Goal: Task Accomplishment & Management: Use online tool/utility

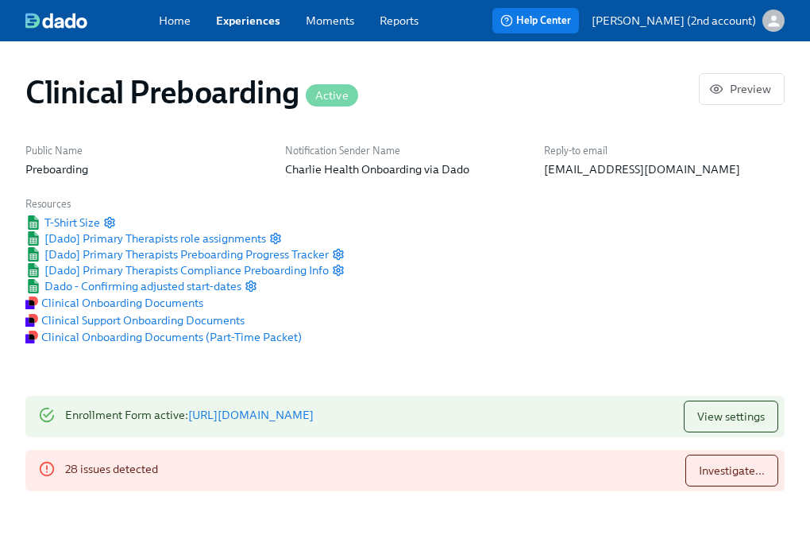
drag, startPoint x: 667, startPoint y: 384, endPoint x: 726, endPoint y: 406, distance: 62.9
paste input "[PERSON_NAME]"
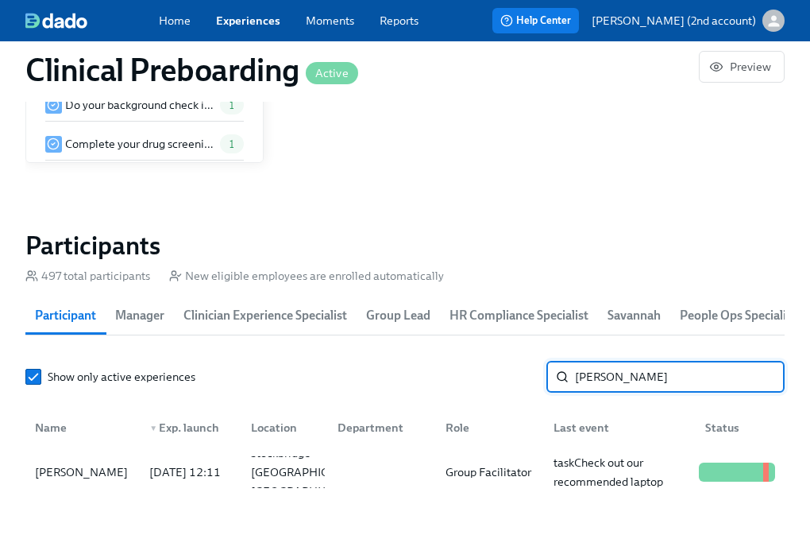
type input "[PERSON_NAME]"
click at [762, 381] on input "[PERSON_NAME]" at bounding box center [680, 377] width 210 height 32
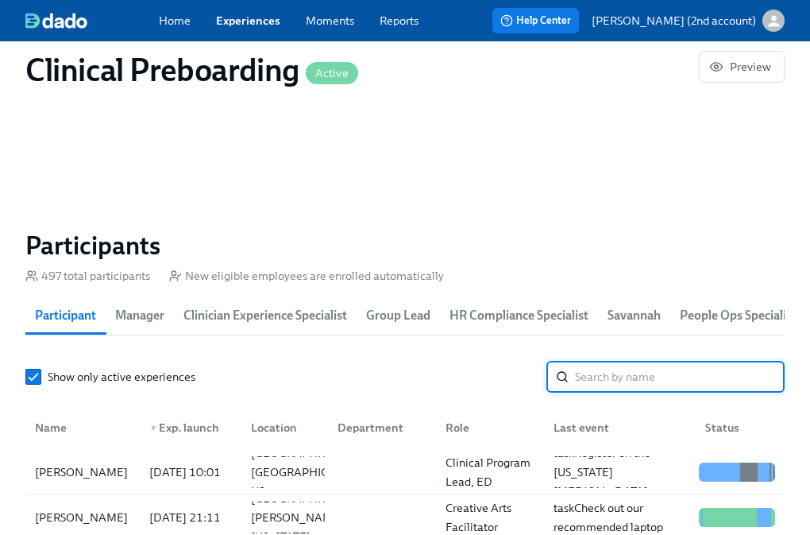
click at [247, 22] on link "Experiences" at bounding box center [248, 21] width 64 height 16
click at [247, 21] on link "Experiences" at bounding box center [248, 21] width 64 height 16
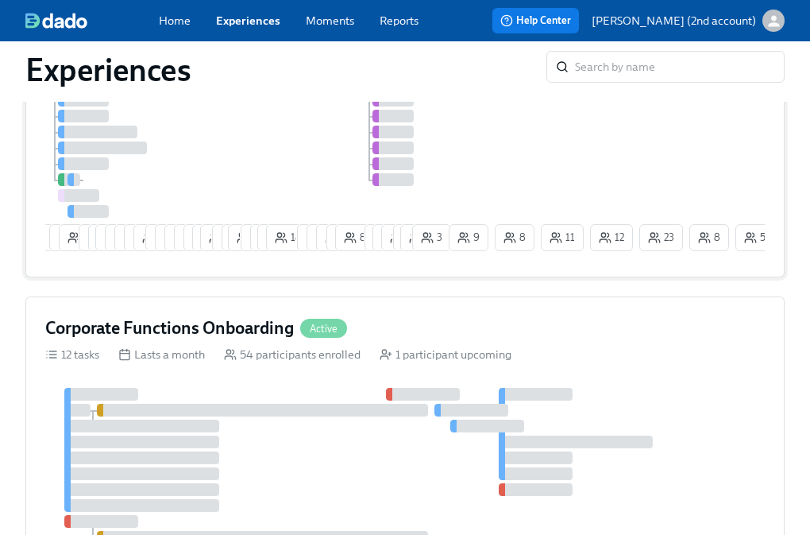
scroll to position [260, 0]
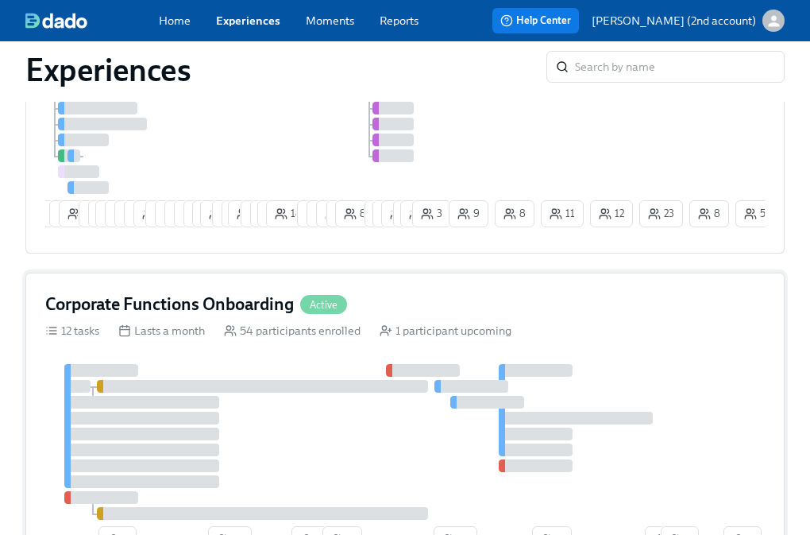
click at [392, 412] on div at bounding box center [382, 442] width 675 height 156
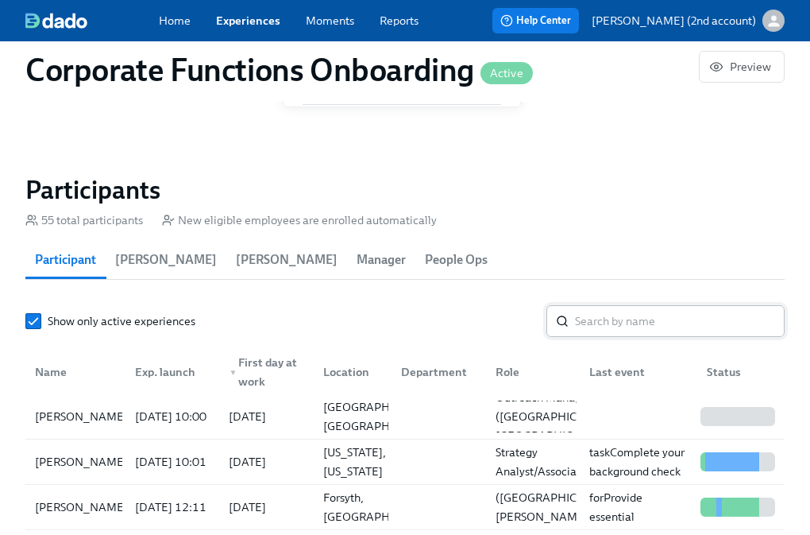
scroll to position [1448, 0]
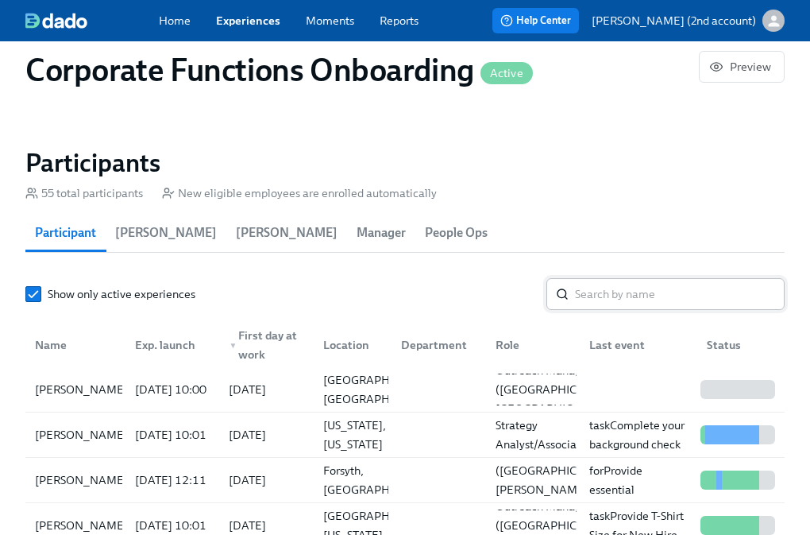
click at [624, 308] on input "search" at bounding box center [680, 294] width 210 height 32
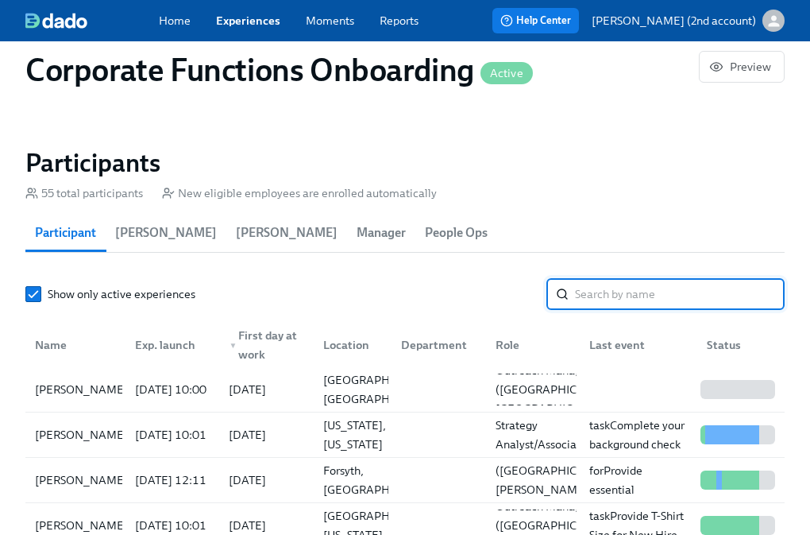
paste input "[PERSON_NAME]"
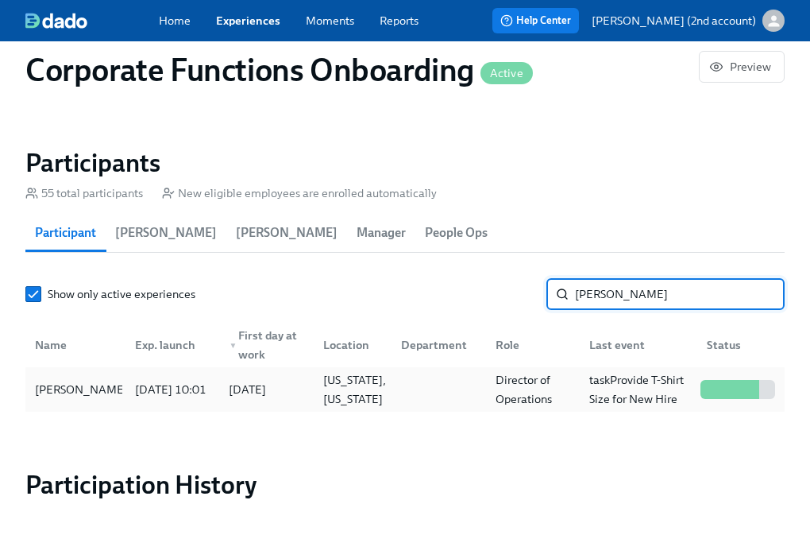
type input "[PERSON_NAME]"
click at [584, 371] on div "[PERSON_NAME] [DATE] 10:01 2025/09/15 [US_STATE], [US_STATE] Director of Operat…" at bounding box center [405, 389] width 760 height 44
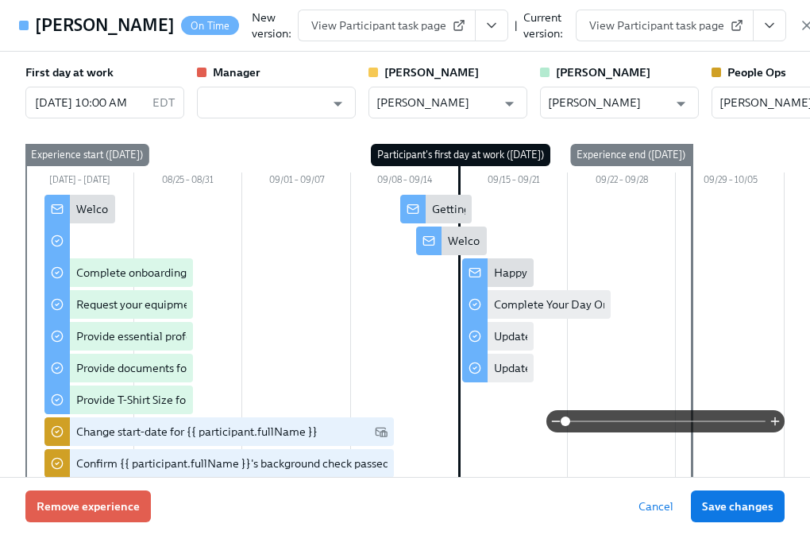
click at [762, 33] on icon "View task page" at bounding box center [770, 25] width 16 height 16
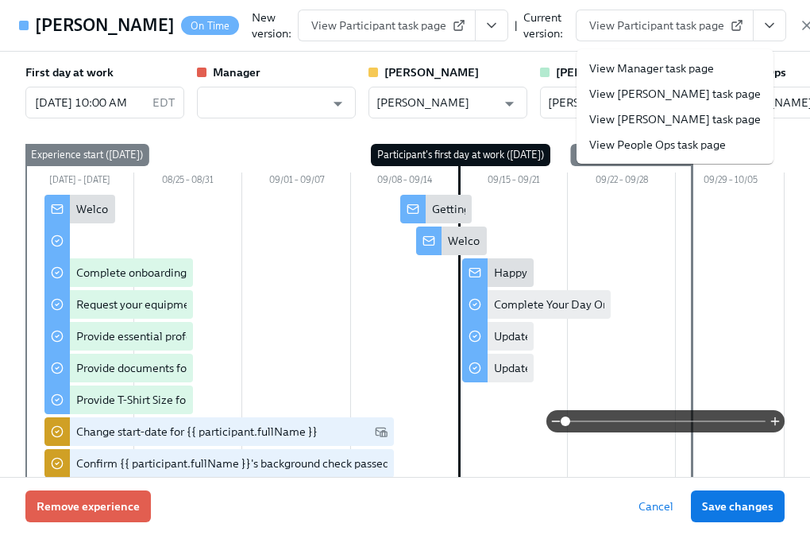
click at [696, 140] on link "View People Ops task page" at bounding box center [658, 145] width 137 height 16
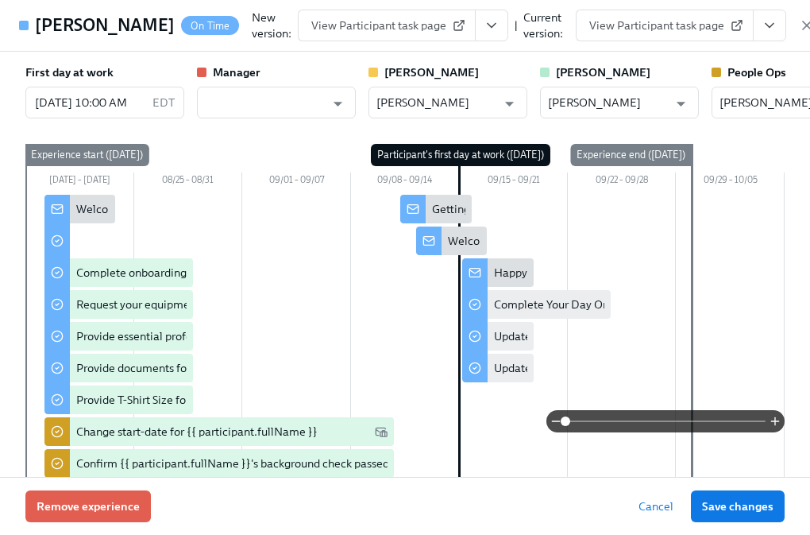
scroll to position [0, 10526]
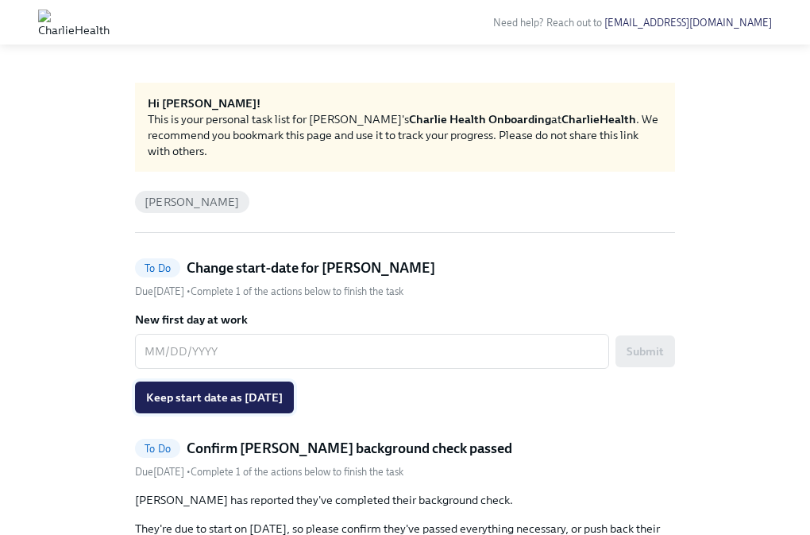
click at [283, 392] on span "Keep start date as 09/15/2025" at bounding box center [214, 397] width 137 height 16
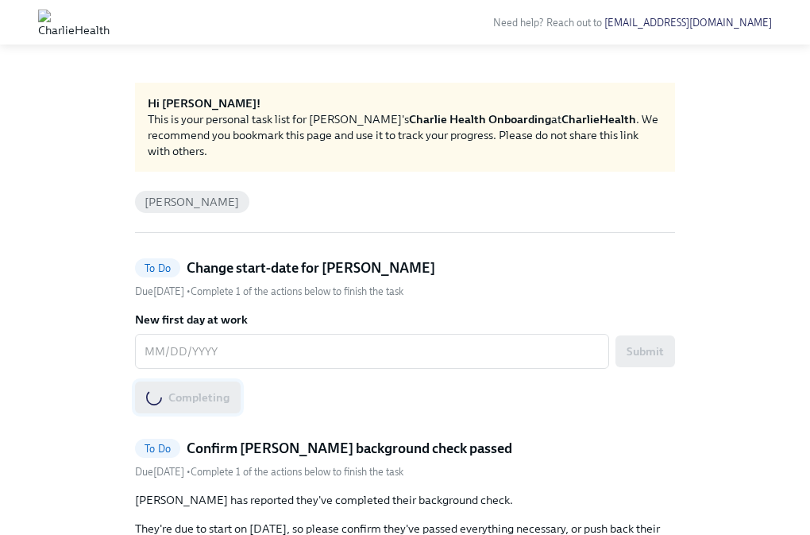
scroll to position [138, 0]
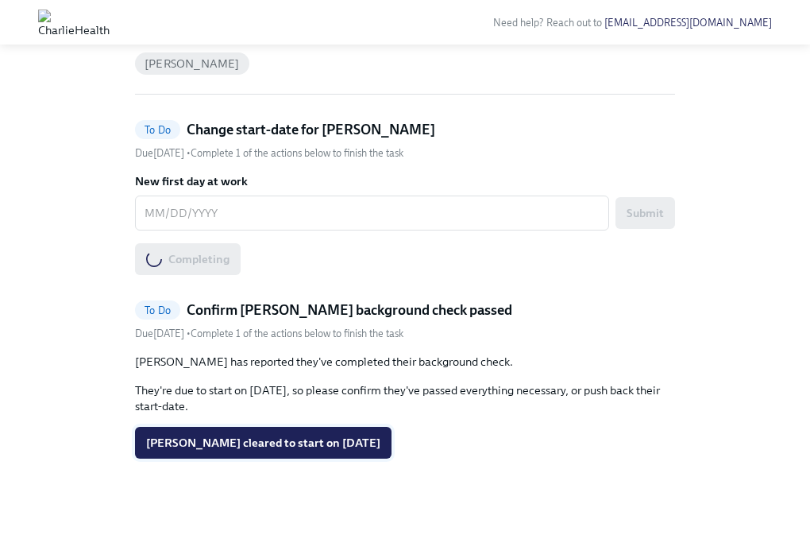
click at [279, 450] on span "Paul Tyger cleared to start on 09/15/2025" at bounding box center [263, 443] width 234 height 16
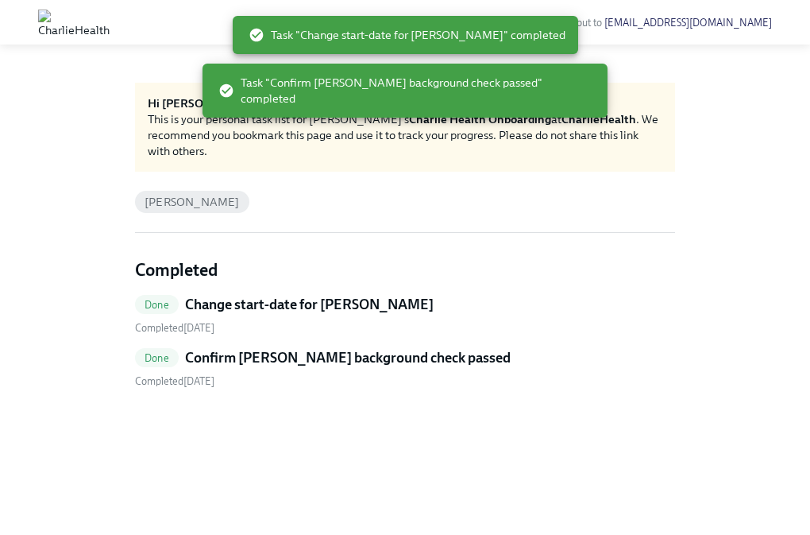
scroll to position [0, 0]
